Goal: Navigation & Orientation: Go to known website

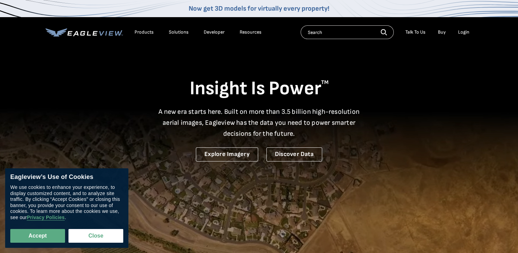
click at [462, 33] on div "Login" at bounding box center [463, 32] width 11 height 6
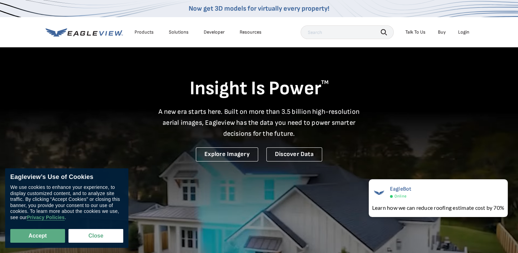
click at [462, 32] on div "Login" at bounding box center [463, 32] width 11 height 6
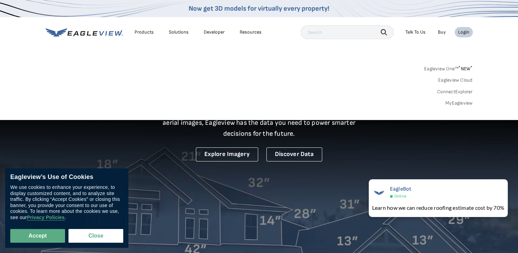
click at [464, 31] on div "Login" at bounding box center [463, 32] width 11 height 6
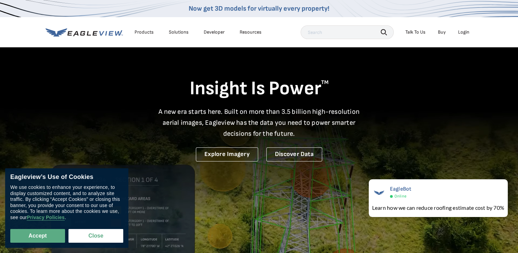
click at [464, 31] on div "Login" at bounding box center [463, 32] width 11 height 6
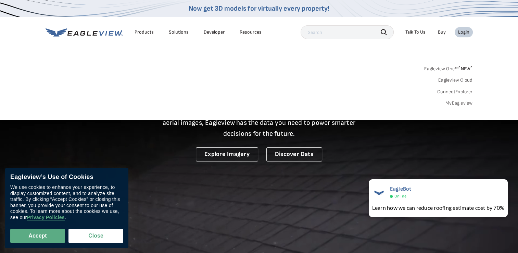
click at [462, 102] on link "MyEagleview" at bounding box center [458, 103] width 27 height 6
